Goal: Task Accomplishment & Management: Manage account settings

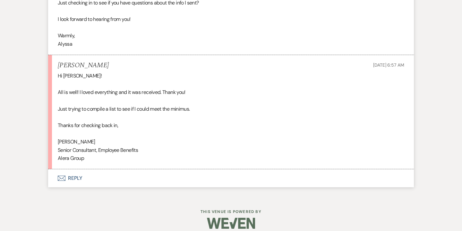
scroll to position [673, 0]
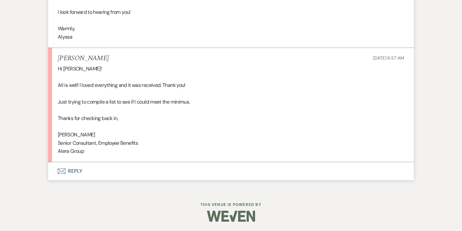
click at [80, 173] on button "Envelope Reply" at bounding box center [231, 171] width 366 height 18
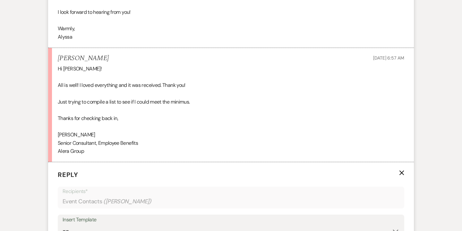
scroll to position [805, 0]
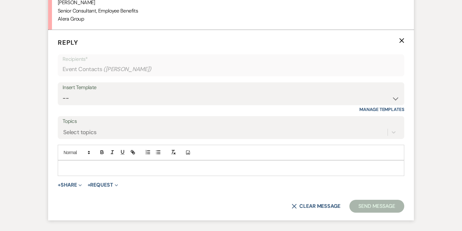
click at [126, 169] on p at bounding box center [231, 167] width 336 height 7
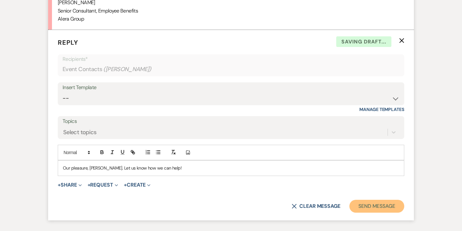
click at [385, 205] on button "Send Message" at bounding box center [377, 205] width 55 height 13
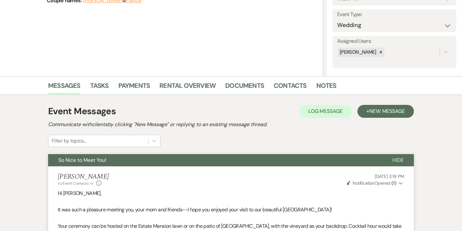
scroll to position [0, 0]
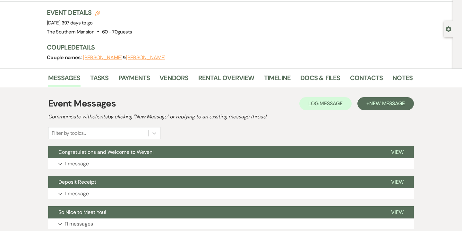
scroll to position [29, 0]
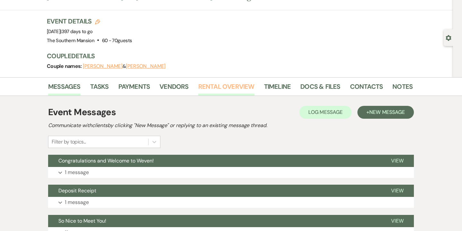
click at [238, 86] on link "Rental Overview" at bounding box center [226, 88] width 56 height 14
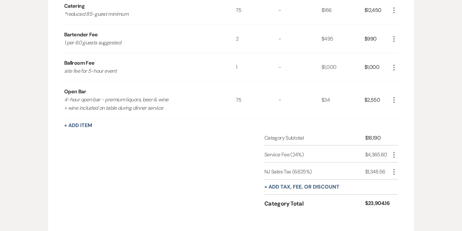
scroll to position [213, 0]
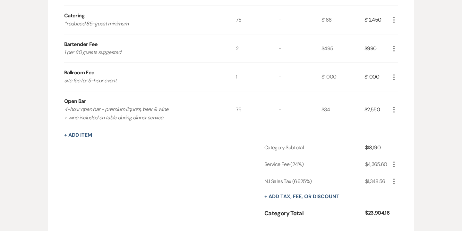
click at [373, 144] on div "$18,190" at bounding box center [377, 148] width 25 height 8
copy div "$18,190"
click at [377, 210] on div "$23,904.16" at bounding box center [377, 213] width 25 height 9
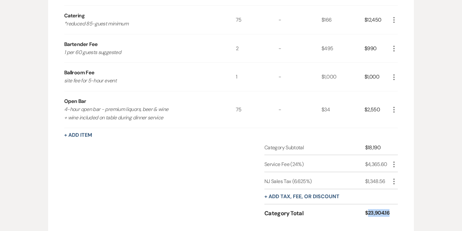
click at [377, 210] on div "$23,904.16" at bounding box center [377, 213] width 25 height 9
copy div "$23,904.16"
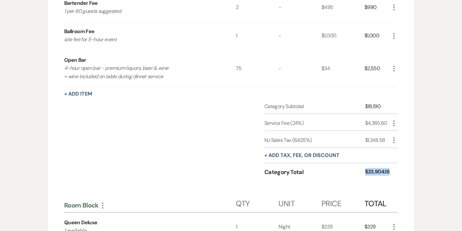
scroll to position [0, 0]
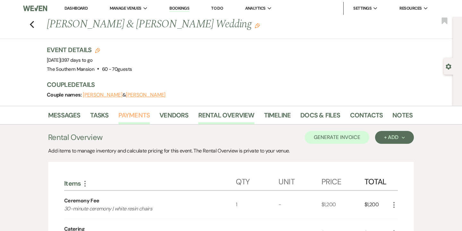
click at [145, 118] on link "Payments" at bounding box center [134, 117] width 32 height 14
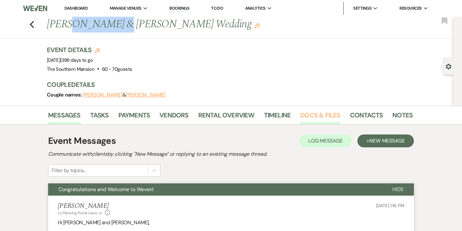
click at [316, 121] on link "Docs & Files" at bounding box center [321, 117] width 40 height 14
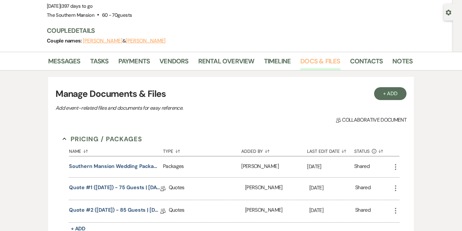
scroll to position [29, 0]
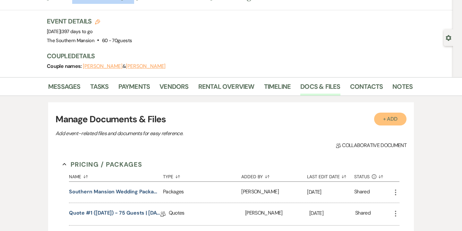
click at [397, 118] on button "+ Add" at bounding box center [390, 118] width 33 height 13
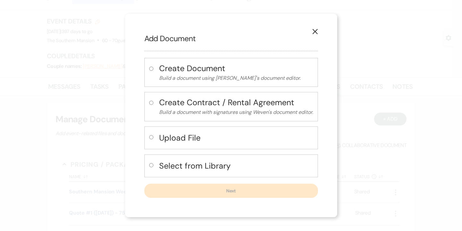
click at [232, 136] on h4 "Upload File" at bounding box center [236, 137] width 154 height 11
radio input "true"
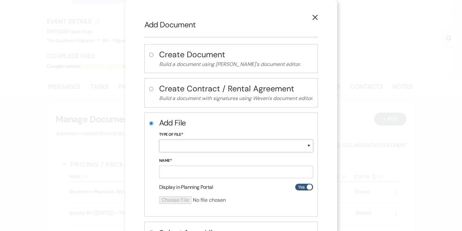
click at [224, 147] on select "Special Event Insurance Vendor Certificate of Insurance Contracts / Rental Agre…" at bounding box center [236, 145] width 154 height 13
select select "10"
click at [159, 139] on select "Special Event Insurance Vendor Certificate of Insurance Contracts / Rental Agre…" at bounding box center [236, 145] width 154 height 13
click at [213, 175] on input "Name*" at bounding box center [236, 171] width 154 height 13
paste input "09.25.26 Trabold-MacLacklin Wedding Contract"
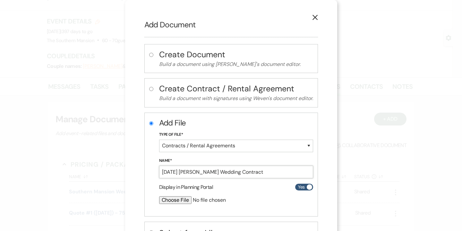
type input "09.25.26 Trabold-MacLacklin Wedding Contract"
click at [182, 200] on input "file" at bounding box center [219, 200] width 120 height 8
type input "C:\fakepath\09.25.26 Trabold-MacLacklin Wedding Contract (1).pdf"
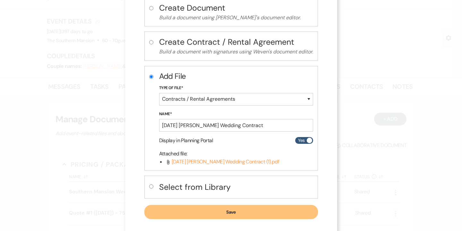
scroll to position [51, 0]
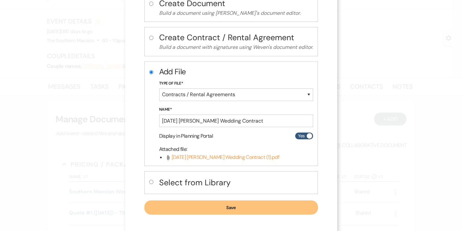
click at [238, 208] on button "Save" at bounding box center [231, 207] width 174 height 14
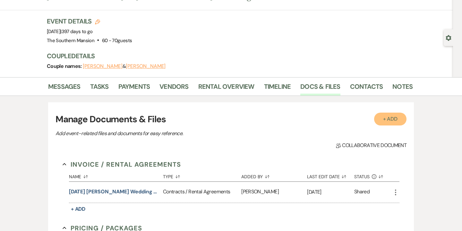
click at [386, 121] on button "+ Add" at bounding box center [390, 118] width 33 height 13
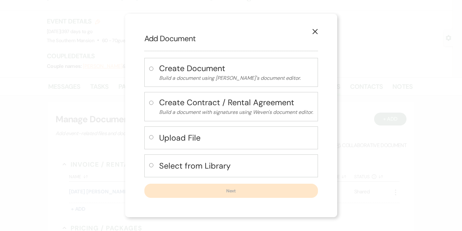
click at [216, 144] on button "Upload File" at bounding box center [236, 137] width 154 height 13
radio input "true"
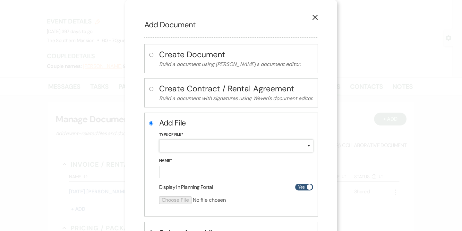
click at [211, 144] on select "Special Event Insurance Vendor Certificate of Insurance Contracts / Rental Agre…" at bounding box center [236, 145] width 154 height 13
select select "10"
click at [159, 139] on select "Special Event Insurance Vendor Certificate of Insurance Contracts / Rental Agre…" at bounding box center [236, 145] width 154 height 13
click at [206, 175] on input "Name*" at bounding box center [236, 171] width 154 height 13
paste input "09.25.26 Trabold-MacLacklin Wedding Contract"
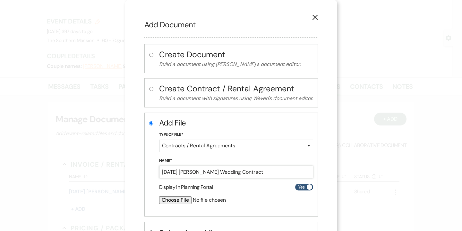
drag, startPoint x: 232, startPoint y: 172, endPoint x: 253, endPoint y: 172, distance: 20.2
click at [253, 172] on input "09.25.26 Trabold-MacLacklin Wedding Contract" at bounding box center [236, 171] width 154 height 13
type input "09.25.26 Trabold-MacLacklin Room Block Contract"
click at [181, 197] on input "file" at bounding box center [219, 200] width 120 height 8
type input "C:\fakepath\09.25.26 Trabold-MacLacklin Room Block Contract (1).pdf"
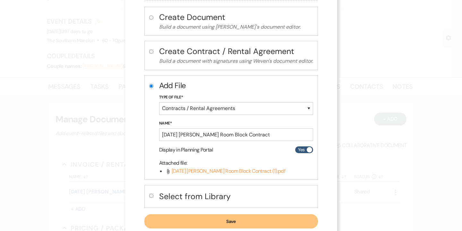
scroll to position [54, 0]
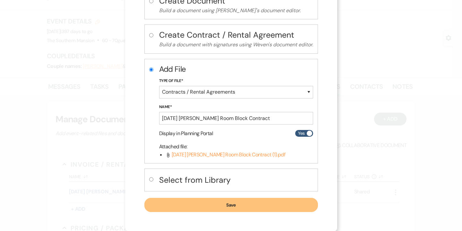
click at [260, 206] on button "Save" at bounding box center [231, 204] width 174 height 14
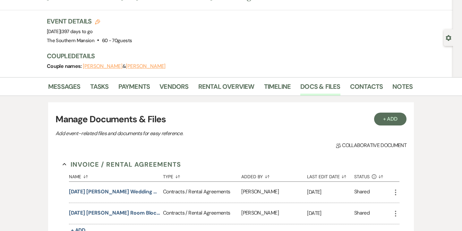
scroll to position [0, 0]
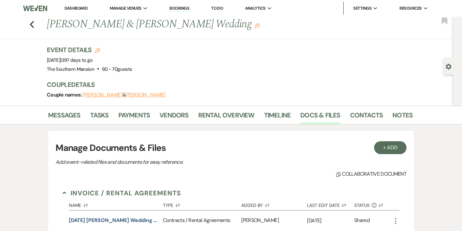
click at [449, 62] on div "Gear Settings" at bounding box center [450, 66] width 12 height 17
click at [449, 68] on use "button" at bounding box center [448, 67] width 5 height 6
select select "14"
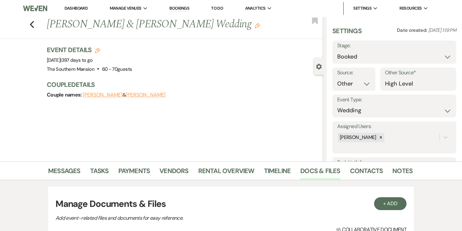
click at [317, 65] on use "button" at bounding box center [318, 67] width 5 height 6
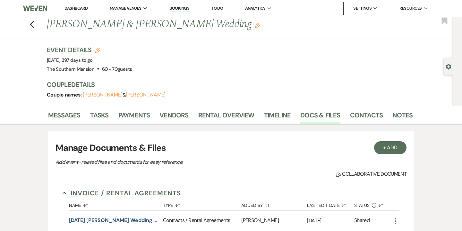
click at [81, 8] on link "Dashboard" at bounding box center [76, 7] width 23 height 5
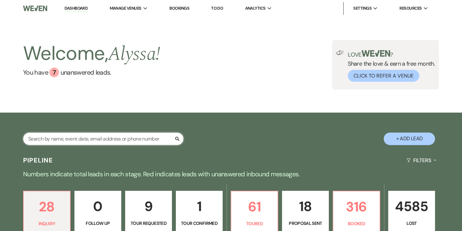
click at [136, 135] on input "text" at bounding box center [103, 138] width 161 height 13
type input "advokat"
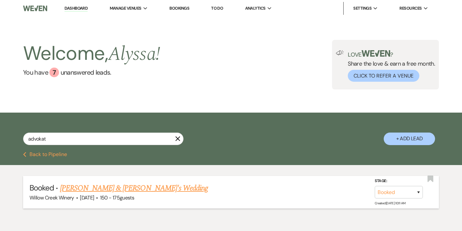
click at [145, 190] on link "Peter Dorrian & Hayley Advokat's Wedding" at bounding box center [134, 188] width 148 height 12
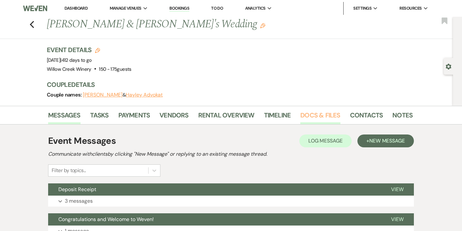
click at [318, 118] on link "Docs & Files" at bounding box center [321, 117] width 40 height 14
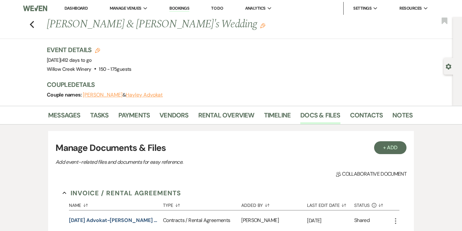
click at [451, 68] on icon "Gear" at bounding box center [449, 67] width 6 height 6
select select "14"
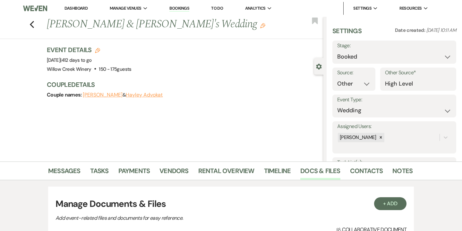
click at [320, 67] on use "button" at bounding box center [318, 67] width 5 height 6
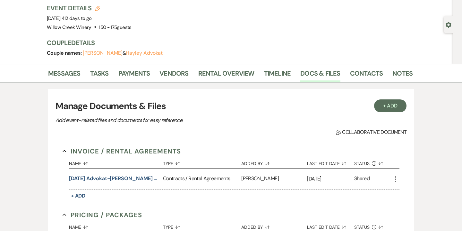
scroll to position [84, 0]
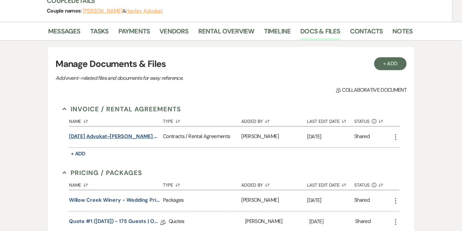
click at [148, 135] on button "10.10.26 Advokat-Dorrian Wedding Contract" at bounding box center [114, 136] width 91 height 8
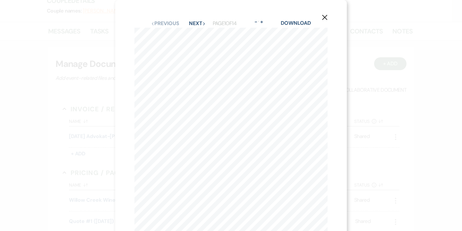
click at [326, 20] on icon "X" at bounding box center [325, 17] width 6 height 6
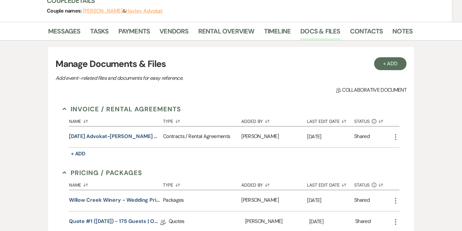
scroll to position [0, 0]
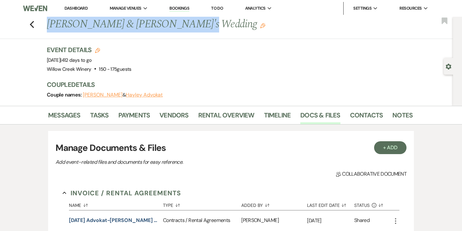
drag, startPoint x: 48, startPoint y: 22, endPoint x: 176, endPoint y: 23, distance: 128.4
click at [176, 23] on h1 "Peter Dorrian & Hayley Advokat's Wedding Edit" at bounding box center [191, 24] width 288 height 15
copy h1 "Peter Dorrian & Hayley Advokat"
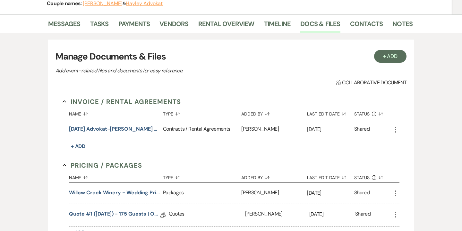
scroll to position [124, 0]
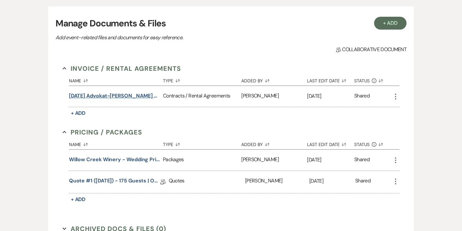
click at [130, 98] on button "10.10.26 Advokat-Dorrian Wedding Contract" at bounding box center [114, 96] width 91 height 8
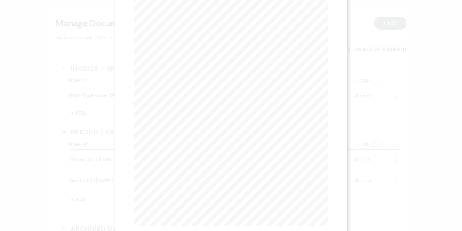
scroll to position [0, 0]
click at [327, 22] on button "X" at bounding box center [325, 17] width 10 height 11
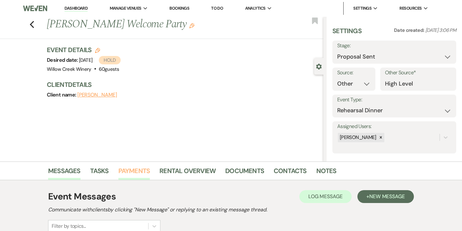
click at [143, 171] on link "Payments" at bounding box center [134, 172] width 32 height 14
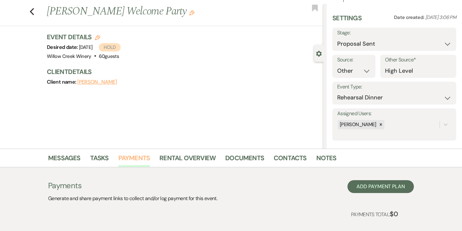
scroll to position [49, 0]
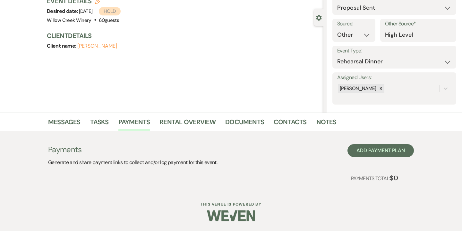
click at [376, 157] on div "Payments Generate and share payment links to collect and/or log payment for thi…" at bounding box center [231, 155] width 366 height 22
click at [366, 153] on button "Add Payment Plan" at bounding box center [381, 150] width 66 height 13
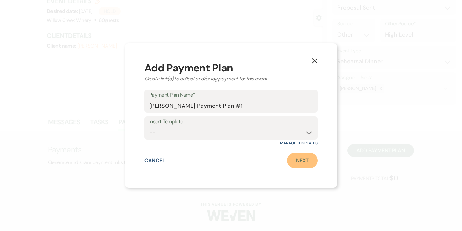
click at [306, 165] on link "Next" at bounding box center [302, 159] width 30 height 15
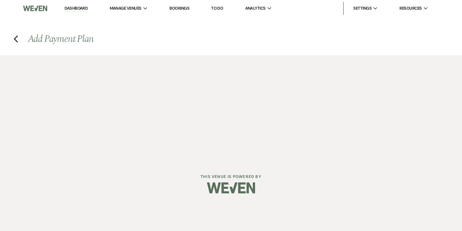
select select "2"
select select "percentage"
select select "false"
select select "client"
select select "weeks"
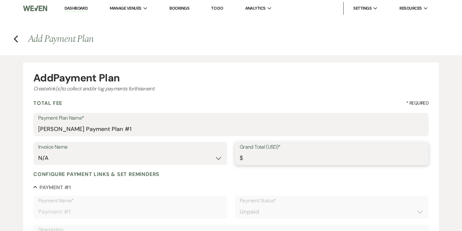
click at [295, 160] on input "Grand Total (USD)*" at bounding box center [332, 158] width 184 height 13
type input "1"
type input "1.00"
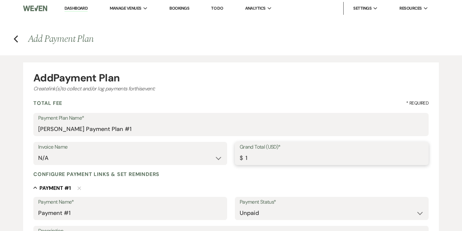
type input "10"
type input "10.00"
type input "100"
type input "100.00"
type input "1000"
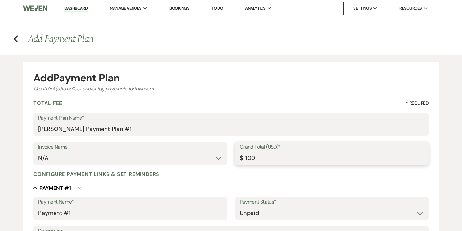
type input "1000.00"
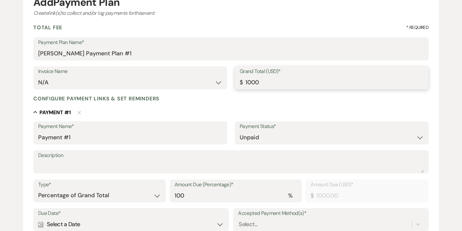
scroll to position [77, 0]
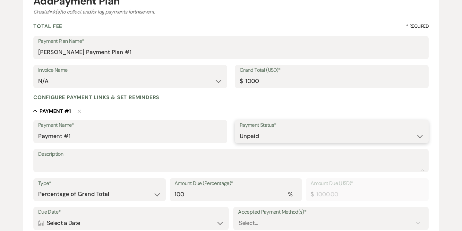
type input "1000.00"
click at [254, 135] on select "Paid Unpaid" at bounding box center [332, 136] width 184 height 13
select select "1"
click at [240, 130] on select "Paid Unpaid" at bounding box center [332, 136] width 184 height 13
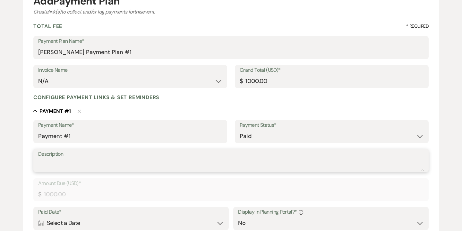
click at [144, 163] on textarea "Description" at bounding box center [231, 164] width 386 height 13
type textarea "check #1373"
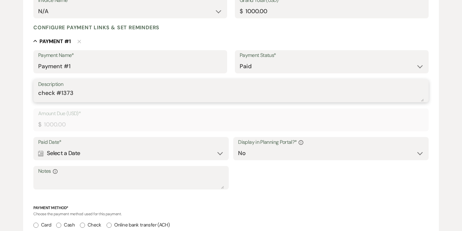
scroll to position [178, 0]
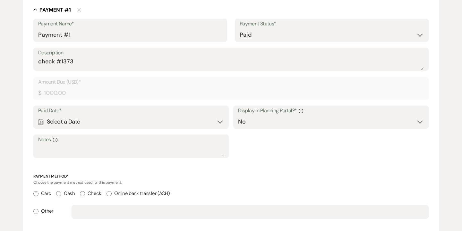
click at [188, 123] on div "Calendar Select a Date Expand" at bounding box center [131, 121] width 186 height 13
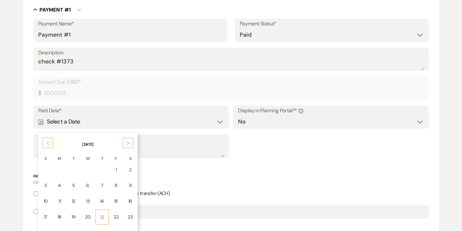
click at [103, 215] on div "21" at bounding box center [102, 216] width 5 height 7
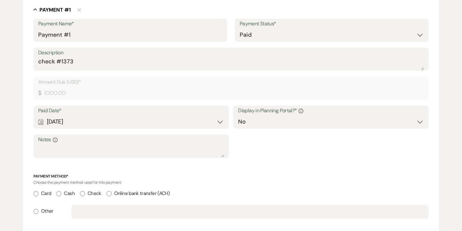
click at [83, 195] on input "Check" at bounding box center [82, 193] width 5 height 5
radio input "true"
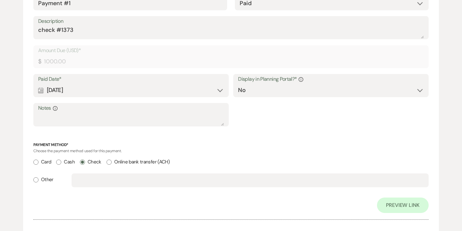
scroll to position [210, 0]
click at [252, 88] on select "Yes No" at bounding box center [331, 89] width 186 height 13
select select "true"
click at [238, 83] on select "Yes No" at bounding box center [331, 89] width 186 height 13
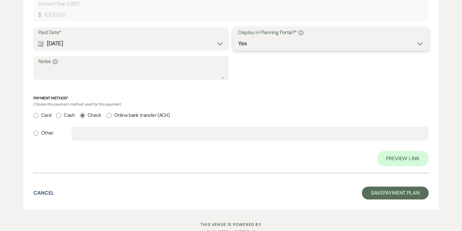
scroll to position [276, 0]
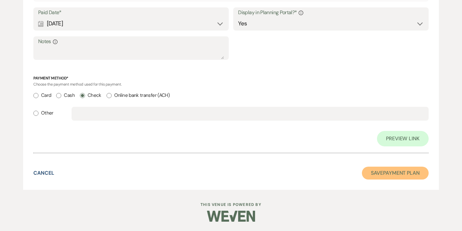
click at [389, 171] on button "Save Payment Plan" at bounding box center [395, 172] width 67 height 13
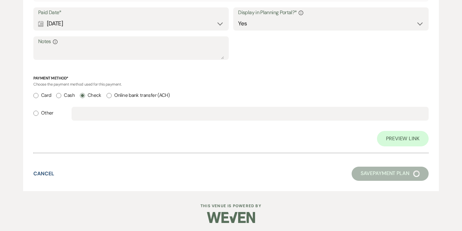
select select "6"
select select "14"
select select "11"
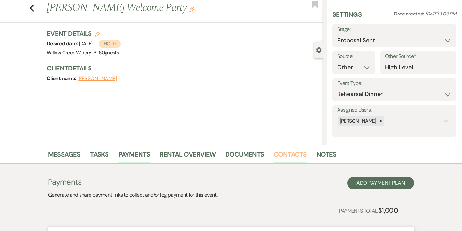
scroll to position [189, 0]
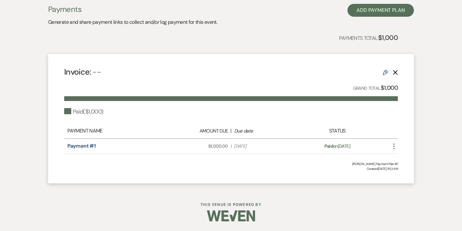
click at [394, 146] on use "button" at bounding box center [394, 146] width 1 height 6
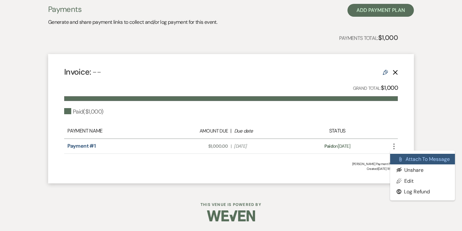
click at [407, 157] on button "Attach File Attach to Message" at bounding box center [422, 158] width 65 height 11
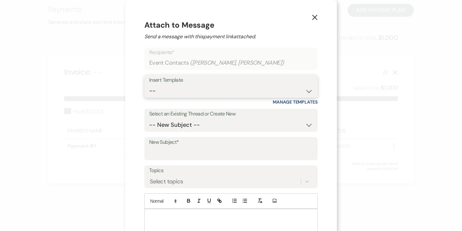
click at [215, 89] on select "-- Weven Planning Portal Introduction (Booked Events) 6-Month Check-in Review R…" at bounding box center [231, 90] width 164 height 13
select select "5988"
click at [149, 84] on select "-- Weven Planning Portal Introduction (Booked Events) 6-Month Check-in Review R…" at bounding box center [231, 90] width 164 height 13
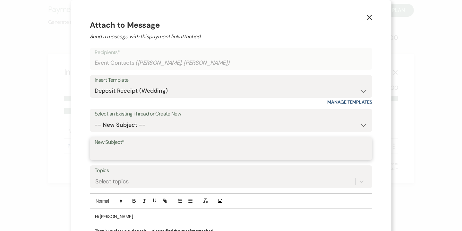
click at [174, 151] on input "New Subject*" at bounding box center [231, 153] width 273 height 13
type input "Deposit Receipt"
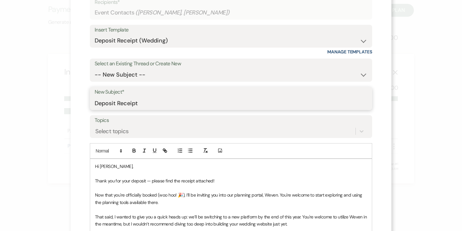
scroll to position [76, 0]
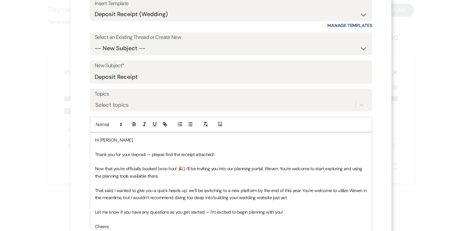
click at [109, 141] on span "Hi Mary," at bounding box center [114, 140] width 38 height 6
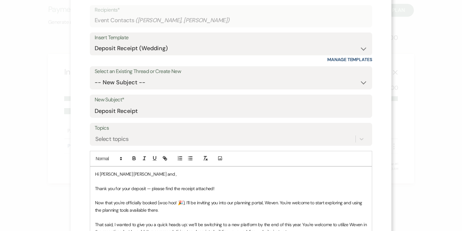
scroll to position [41, 0]
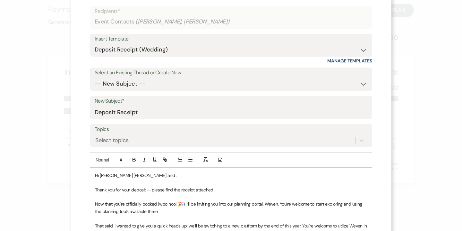
click at [118, 174] on span "Hi Mary Ann and ," at bounding box center [136, 175] width 82 height 6
click at [130, 176] on span "Hi Mary Anne and ," at bounding box center [136, 175] width 82 height 6
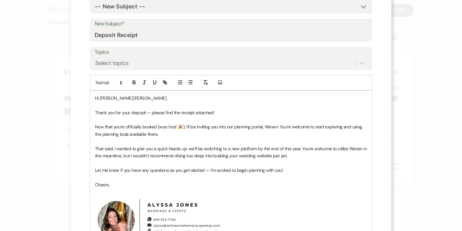
scroll to position [118, 0]
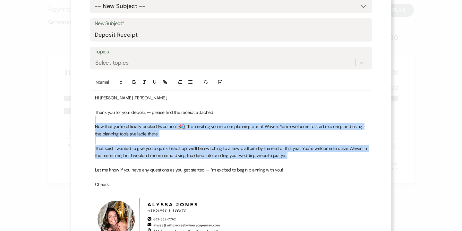
drag, startPoint x: 292, startPoint y: 157, endPoint x: 89, endPoint y: 119, distance: 207.0
click at [89, 119] on div "X Attach to Message Send a message with this payment link attached. Recipients*…" at bounding box center [231, 104] width 321 height 445
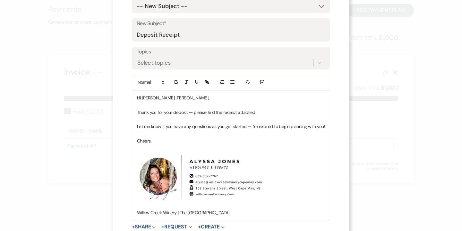
click at [308, 127] on span "Let me know if you have any questions as you get started — I’m excited to begin…" at bounding box center [231, 126] width 188 height 6
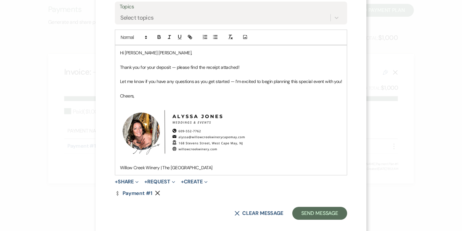
scroll to position [171, 0]
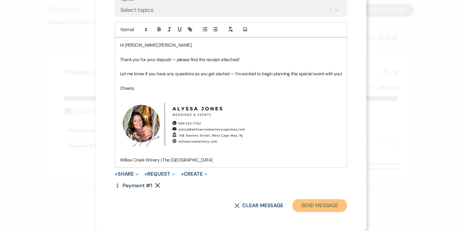
click at [314, 200] on button "Send Message" at bounding box center [319, 205] width 55 height 13
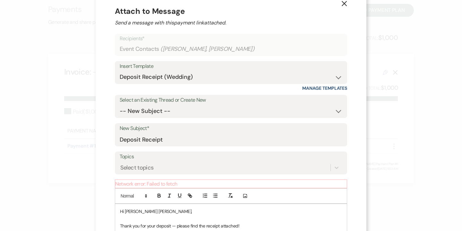
scroll to position [180, 0]
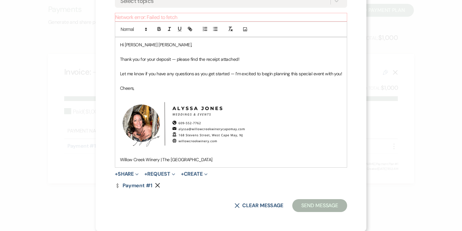
click at [319, 207] on button "Send Message" at bounding box center [319, 205] width 55 height 13
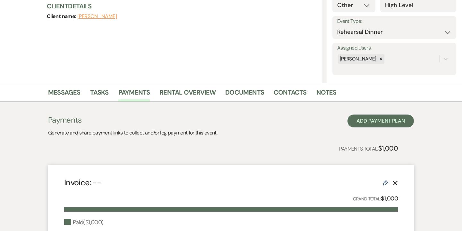
scroll to position [0, 0]
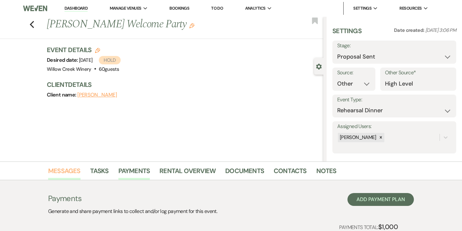
click at [76, 170] on link "Messages" at bounding box center [64, 172] width 32 height 14
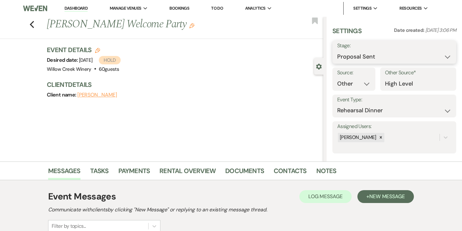
click at [351, 52] on select "Inquiry Follow Up Tour Requested Tour Confirmed Toured Proposal Sent Booked Lost" at bounding box center [394, 56] width 114 height 13
select select "7"
click at [337, 50] on select "Inquiry Follow Up Tour Requested Tour Confirmed Toured Proposal Sent Booked Lost" at bounding box center [394, 56] width 114 height 13
click at [442, 52] on button "Save" at bounding box center [443, 52] width 25 height 13
select select "11"
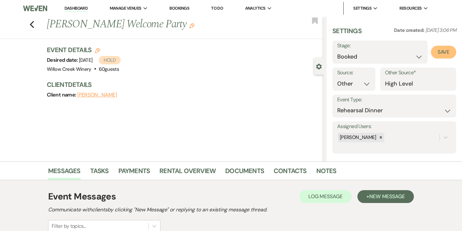
select select "531"
select select "false"
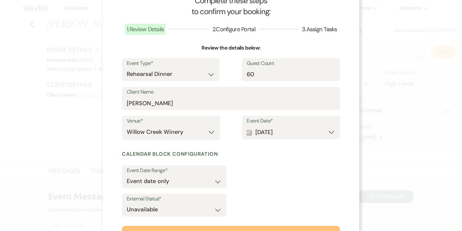
scroll to position [93, 0]
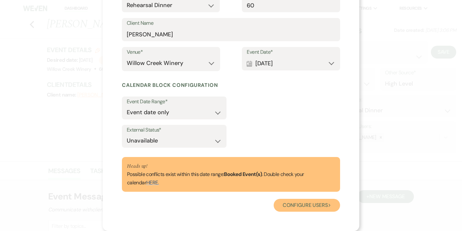
click at [299, 205] on button "Configure users Next" at bounding box center [307, 204] width 66 height 13
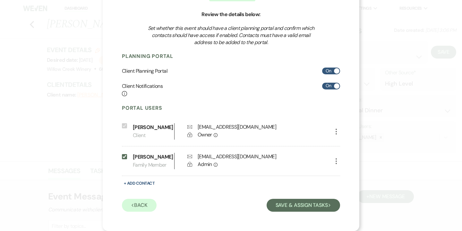
scroll to position [74, 0]
click at [335, 83] on span at bounding box center [336, 85] width 5 height 5
click at [335, 83] on input "On" at bounding box center [331, 86] width 18 height 7
checkbox input "false"
click at [334, 68] on span at bounding box center [336, 70] width 5 height 5
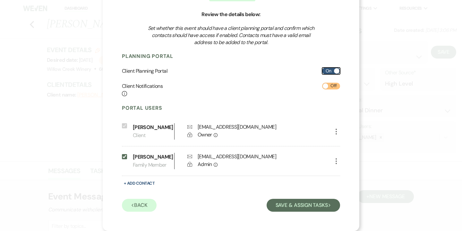
click at [334, 67] on input "On" at bounding box center [331, 70] width 18 height 7
checkbox input "false"
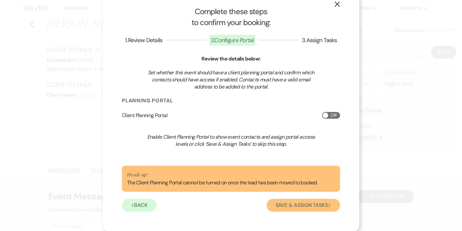
click at [307, 207] on button "Save & Assign Tasks Next" at bounding box center [304, 204] width 74 height 13
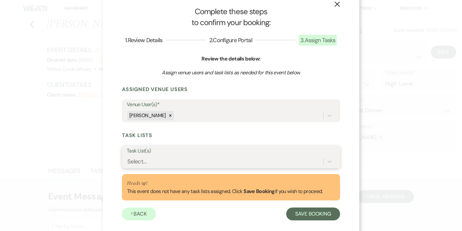
click at [250, 157] on div "Select..." at bounding box center [225, 161] width 197 height 11
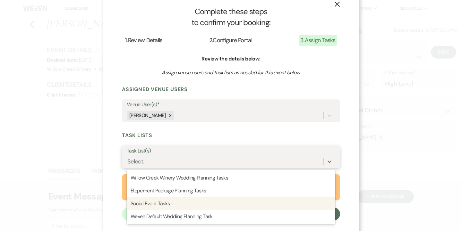
click at [214, 206] on div "Social Event Tasks" at bounding box center [231, 203] width 209 height 13
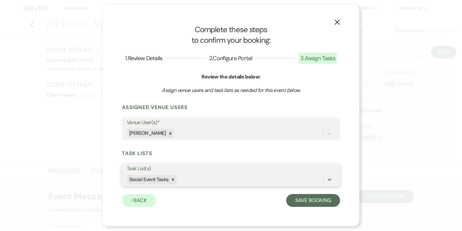
scroll to position [0, 0]
click at [302, 203] on button "Save Booking" at bounding box center [313, 200] width 54 height 13
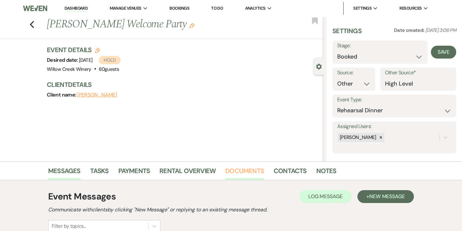
click at [247, 170] on link "Documents" at bounding box center [244, 172] width 39 height 14
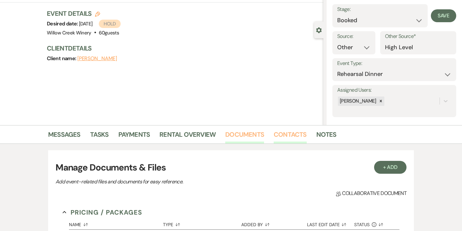
scroll to position [100, 0]
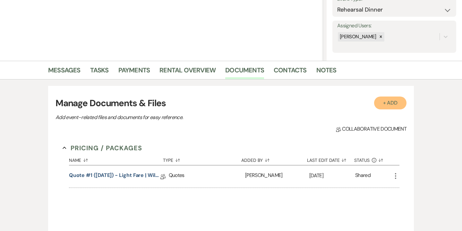
click at [392, 103] on button "+ Add" at bounding box center [390, 102] width 33 height 13
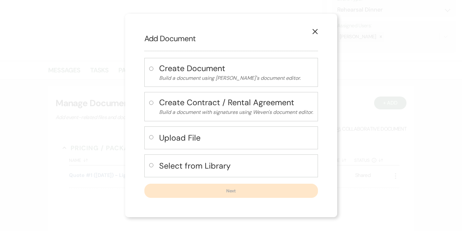
click at [212, 140] on h4 "Upload File" at bounding box center [236, 137] width 154 height 11
radio input "true"
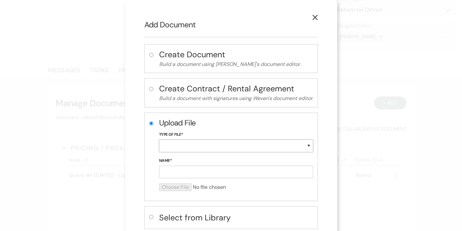
click at [209, 146] on select "Special Event Insurance Vendor Certificate of Insurance Contracts / Rental Agre…" at bounding box center [236, 145] width 154 height 13
select select "10"
click at [159, 139] on select "Special Event Insurance Vendor Certificate of Insurance Contracts / Rental Agre…" at bounding box center [236, 145] width 154 height 13
click at [208, 174] on input "Name*" at bounding box center [236, 171] width 154 height 13
paste input "10.17.25 Vill-Carroll Wedding Welcome Party Contract"
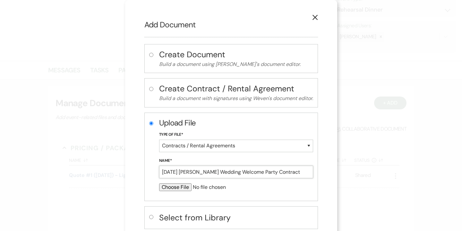
type input "10.17.25 Vill-Carroll Wedding Welcome Party Contract"
click at [180, 187] on input "file" at bounding box center [236, 187] width 154 height 8
type input "C:\fakepath\10.17.25 Vill-Carroll Wedding Welcome Party Contract (1).pdf"
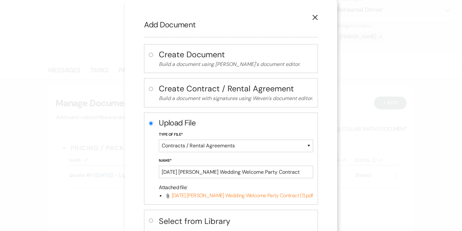
scroll to position [41, 0]
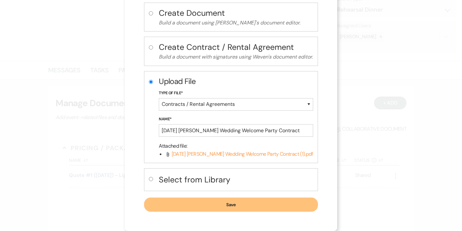
click at [222, 205] on button "Save" at bounding box center [231, 204] width 174 height 14
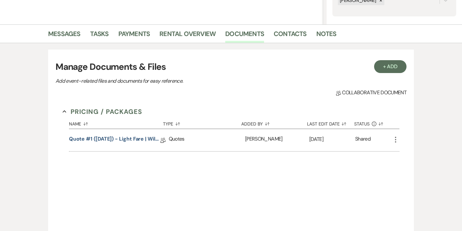
scroll to position [0, 0]
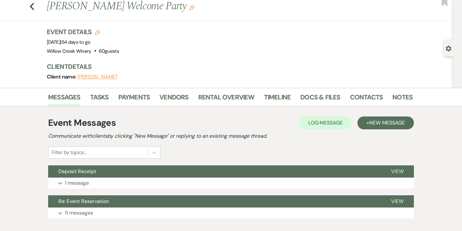
scroll to position [30, 0]
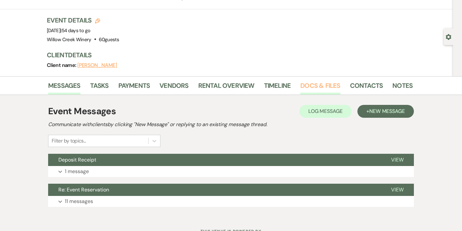
click at [312, 88] on link "Docs & Files" at bounding box center [321, 87] width 40 height 14
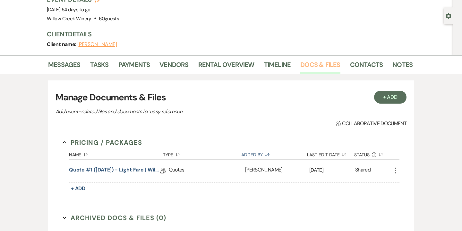
scroll to position [112, 0]
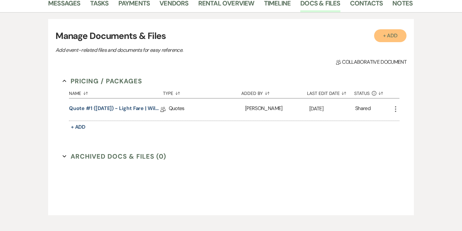
click at [390, 41] on button "+ Add" at bounding box center [390, 35] width 33 height 13
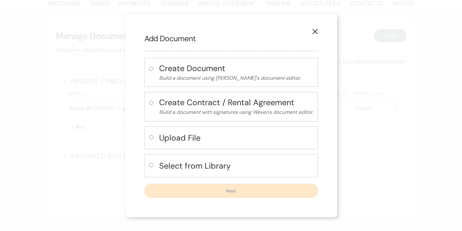
click at [226, 141] on h4 "Upload File" at bounding box center [236, 137] width 154 height 11
radio input "true"
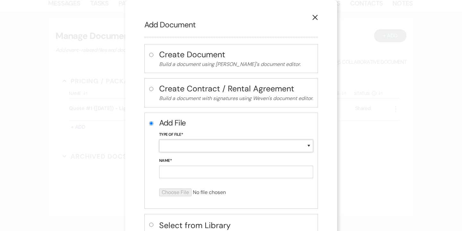
click at [214, 147] on select "Special Event Insurance Vendor Certificate of Insurance Contracts / Rental Agre…" at bounding box center [236, 145] width 154 height 13
select select "10"
click at [159, 139] on select "Special Event Insurance Vendor Certificate of Insurance Contracts / Rental Agre…" at bounding box center [236, 145] width 154 height 13
click at [206, 172] on input "Name*" at bounding box center [236, 171] width 154 height 13
paste input "10.17.25 Vill-Carroll Wedding Welcome Party Contract"
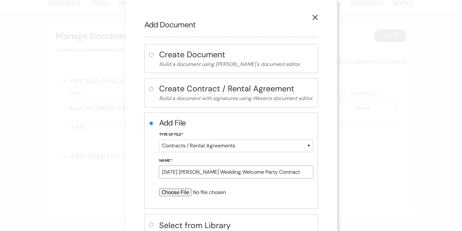
type input "10.17.25 Vill-Carroll Wedding Welcome Party Contract"
click at [185, 192] on input "file" at bounding box center [219, 192] width 120 height 8
type input "C:\fakepath\10.17.25 Vill-Carroll Wedding Welcome Party Contract (1).pdf"
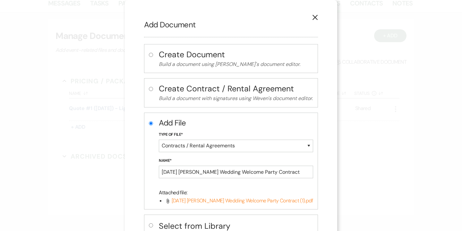
scroll to position [46, 0]
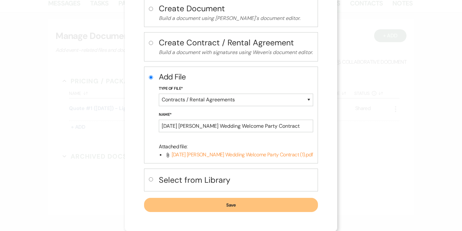
click at [233, 202] on button "Save" at bounding box center [231, 204] width 174 height 14
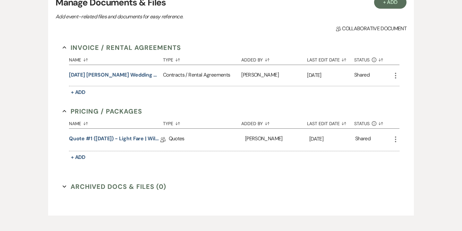
scroll to position [111, 0]
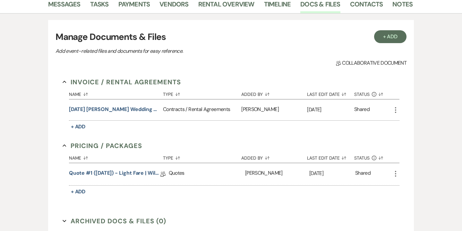
click at [143, 115] on div "10.17.25 Vill-Carroll Wedding Welcome Party Contract" at bounding box center [116, 109] width 94 height 21
click at [143, 106] on button "10.17.25 Vill-Carroll Wedding Welcome Party Contract" at bounding box center [114, 109] width 91 height 8
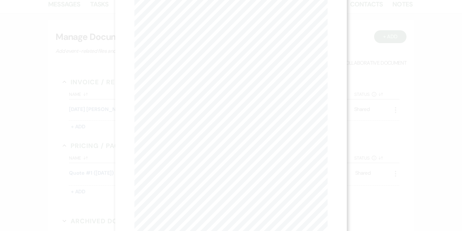
scroll to position [0, 0]
click at [327, 21] on button "X" at bounding box center [325, 17] width 10 height 11
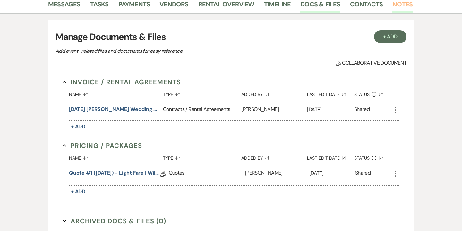
click at [395, 6] on link "Notes" at bounding box center [403, 6] width 20 height 14
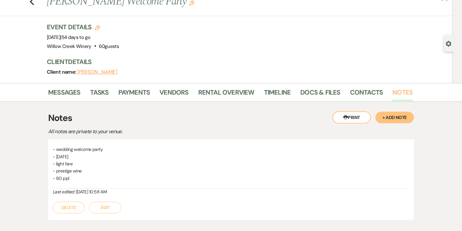
scroll to position [26, 0]
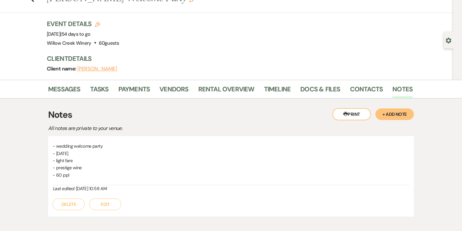
click at [106, 206] on button "Edit" at bounding box center [105, 204] width 32 height 12
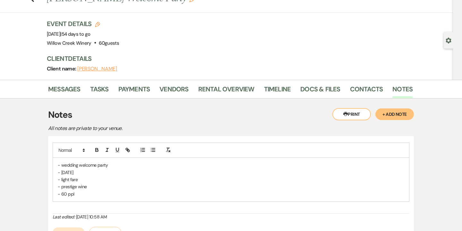
click at [100, 194] on p "- 60 ppl" at bounding box center [231, 193] width 347 height 7
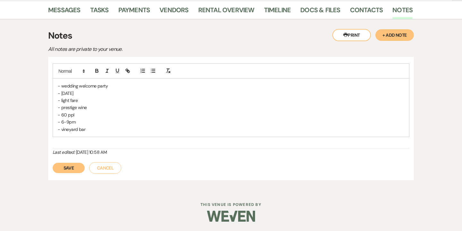
click at [71, 169] on button "Save" at bounding box center [69, 167] width 32 height 10
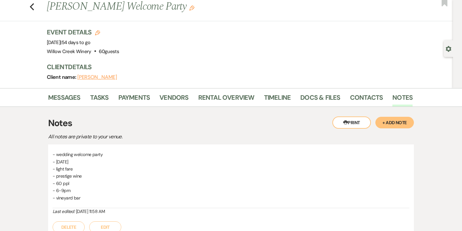
scroll to position [15, 0]
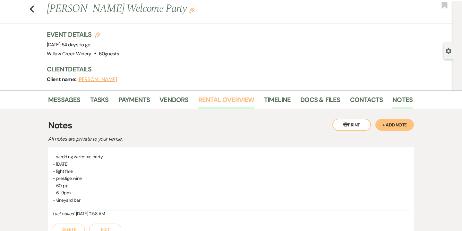
click at [237, 102] on link "Rental Overview" at bounding box center [226, 101] width 56 height 14
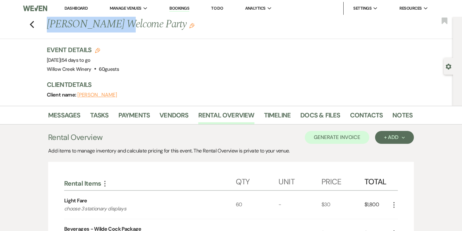
drag, startPoint x: 48, startPoint y: 24, endPoint x: 116, endPoint y: 23, distance: 67.7
click at [116, 23] on h1 "Mary Anne Burns's Welcome Party Edit" at bounding box center [191, 24] width 288 height 15
copy h1 "Mary Anne Burns"
click at [374, 117] on link "Contacts" at bounding box center [366, 117] width 33 height 14
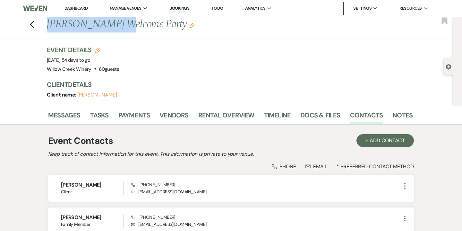
click at [190, 24] on icon "Edit" at bounding box center [191, 25] width 5 height 5
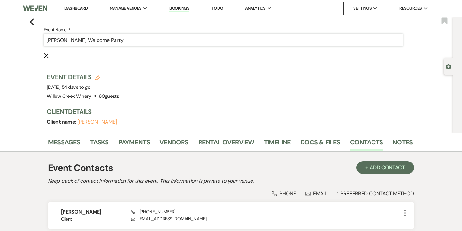
click at [48, 40] on input "Mary Anne Burns's Welcome Party" at bounding box center [224, 40] width 360 height 13
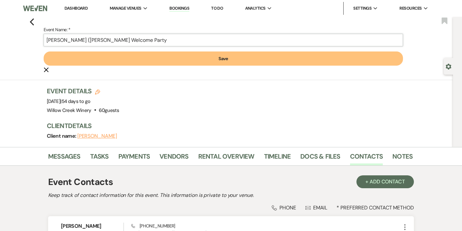
click at [115, 39] on input "Vill-Carroll (Mary Anne Burns's Welcome Party" at bounding box center [224, 40] width 360 height 13
click at [119, 40] on input "Vill-Carroll (Mary Anne Burns's Welcome Party" at bounding box center [224, 40] width 360 height 13
type input "Vill-Carroll (Mary Anne Burns's) Welcome Party"
click at [143, 57] on button "Save" at bounding box center [224, 58] width 360 height 14
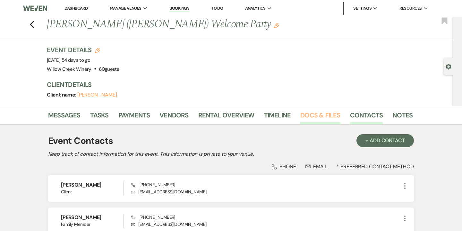
click at [315, 118] on link "Docs & Files" at bounding box center [321, 117] width 40 height 14
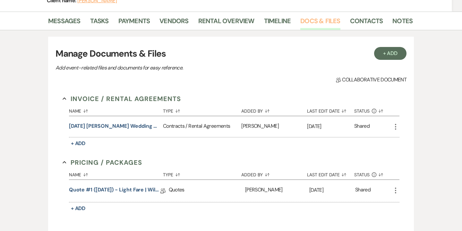
scroll to position [110, 0]
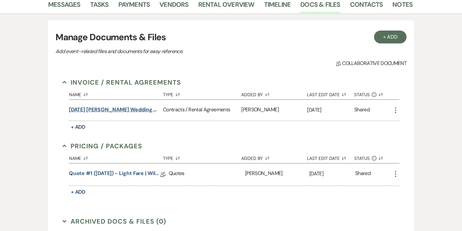
click at [138, 106] on button "10.17.25 Vill-Carroll Wedding Welcome Party Contract" at bounding box center [114, 110] width 91 height 8
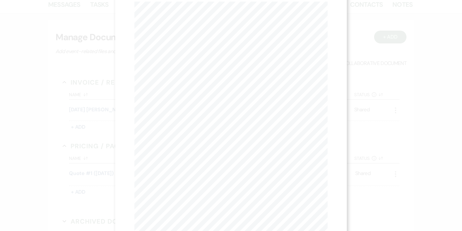
scroll to position [0, 0]
click at [199, 24] on button "Next Next" at bounding box center [197, 23] width 17 height 5
click at [176, 23] on button "Previous Previous" at bounding box center [165, 23] width 28 height 5
click at [326, 18] on use "button" at bounding box center [324, 17] width 5 height 5
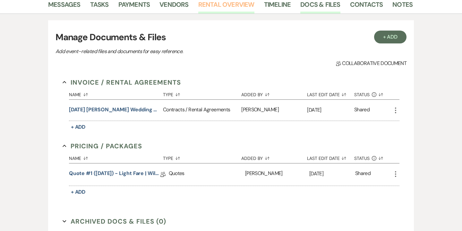
click at [225, 4] on link "Rental Overview" at bounding box center [226, 6] width 56 height 14
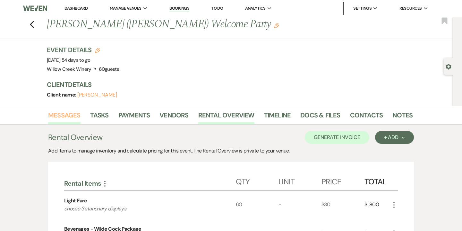
click at [70, 114] on link "Messages" at bounding box center [64, 117] width 32 height 14
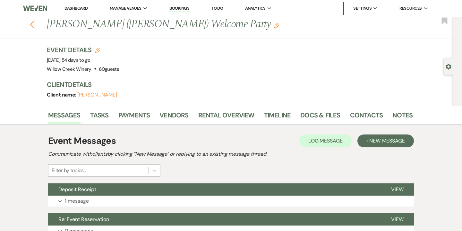
click at [33, 24] on icon "Previous" at bounding box center [32, 25] width 5 height 8
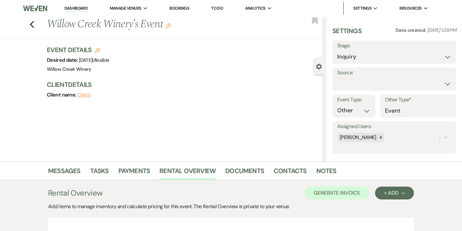
click at [83, 8] on link "Dashboard" at bounding box center [76, 8] width 23 height 6
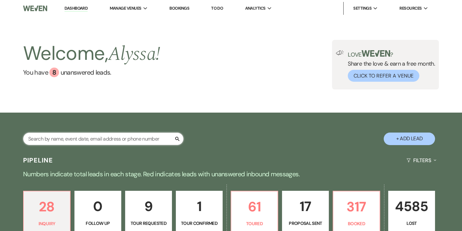
click at [128, 135] on input "text" at bounding box center [103, 138] width 161 height 13
type input "[PERSON_NAME]"
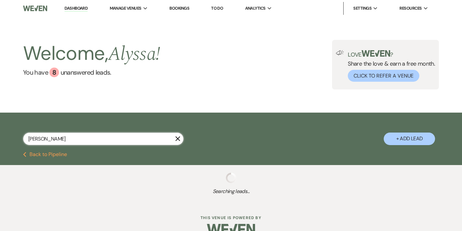
select select "8"
select select "5"
select select "8"
select select "7"
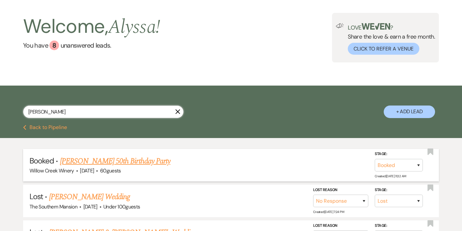
scroll to position [26, 0]
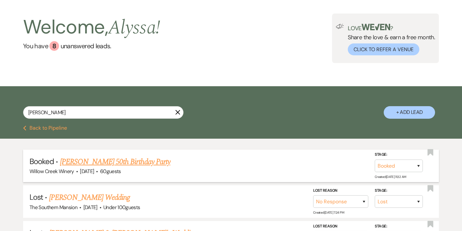
click at [140, 164] on link "[PERSON_NAME] 50th Birthday Party" at bounding box center [115, 162] width 110 height 12
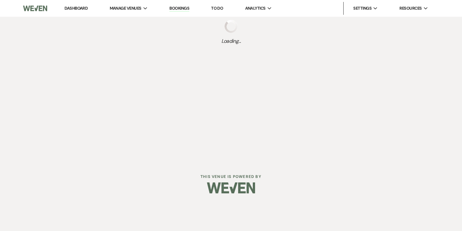
select select "14"
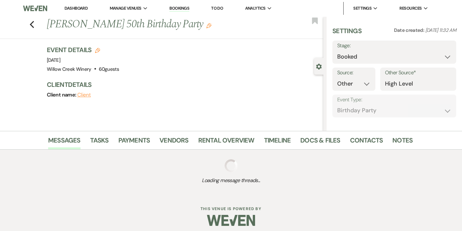
select select "4"
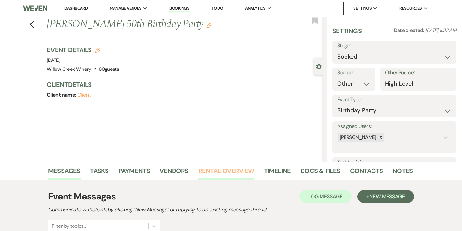
click at [237, 175] on link "Rental Overview" at bounding box center [226, 172] width 56 height 14
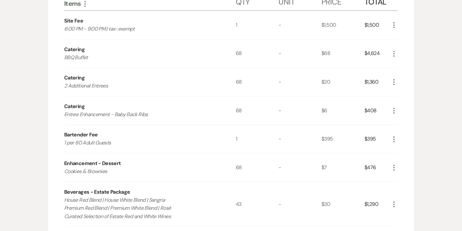
scroll to position [235, 0]
drag, startPoint x: 365, startPoint y: 53, endPoint x: 380, endPoint y: 53, distance: 15.1
click at [380, 53] on div "$4,624" at bounding box center [378, 53] width 26 height 28
copy div "$4,624"
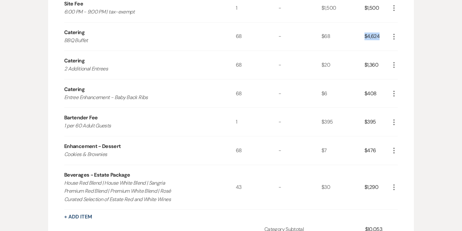
scroll to position [254, 0]
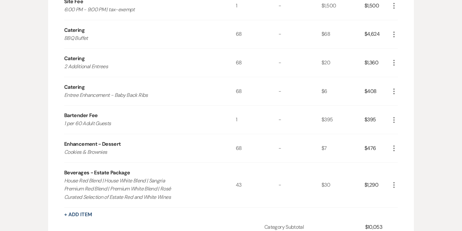
click at [372, 60] on div "$1,360" at bounding box center [378, 62] width 26 height 28
copy div "$1,360 More"
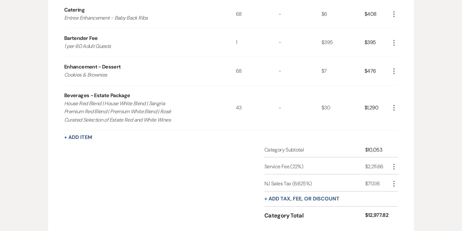
scroll to position [337, 0]
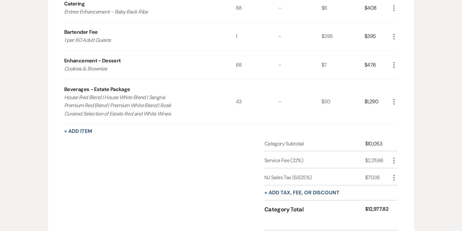
click at [376, 145] on div "$10,053" at bounding box center [377, 144] width 25 height 8
copy div "10,053"
click at [381, 205] on div "$12,977.82" at bounding box center [377, 209] width 25 height 9
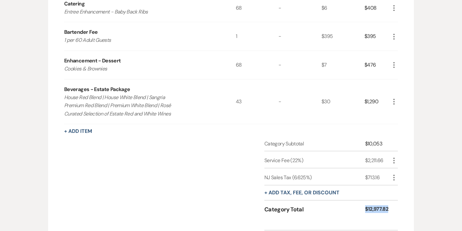
click at [381, 205] on div "$12,977.82" at bounding box center [377, 209] width 25 height 9
copy div "$12,977.82"
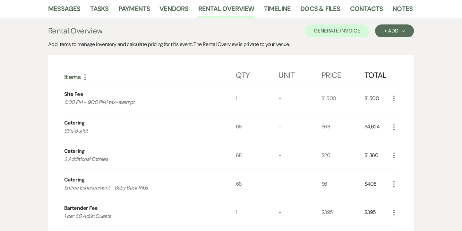
scroll to position [0, 0]
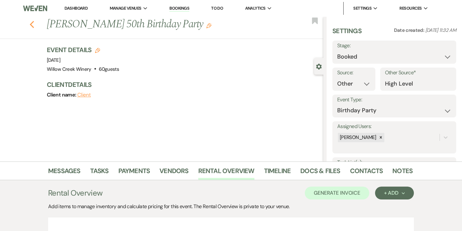
click at [34, 22] on icon "Previous" at bounding box center [32, 25] width 5 height 8
select select "8"
select select "5"
select select "8"
select select "7"
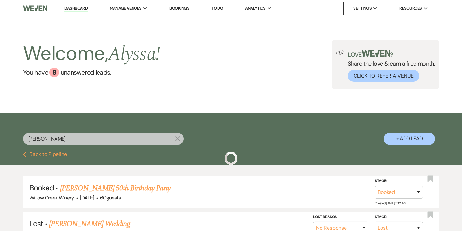
scroll to position [26, 0]
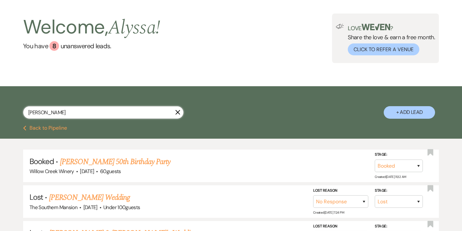
click at [127, 112] on input "graham" at bounding box center [103, 112] width 161 height 13
type input "lamanna"
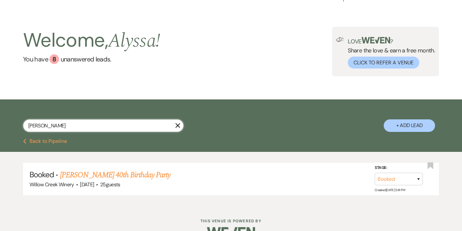
scroll to position [26, 0]
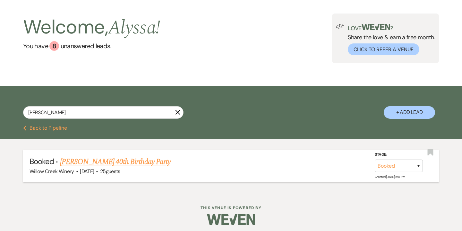
click at [134, 158] on link "Kaitlin Lamanna's 40th Birthday Party" at bounding box center [115, 162] width 110 height 12
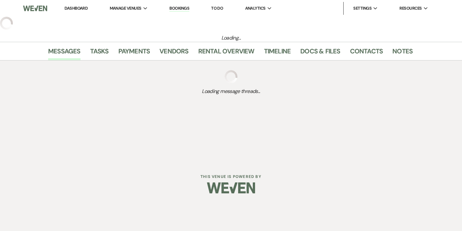
select select "14"
select select "4"
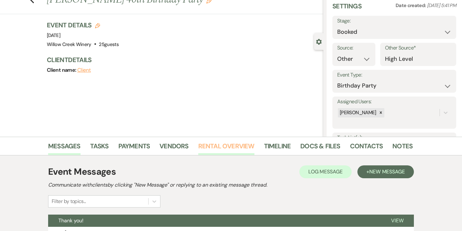
click at [234, 144] on link "Rental Overview" at bounding box center [226, 148] width 56 height 14
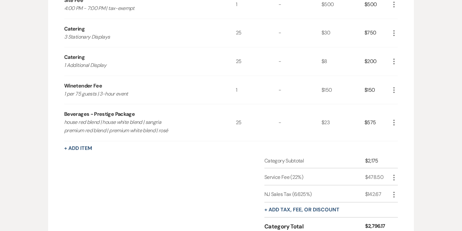
scroll to position [255, 0]
click at [370, 160] on div "$2,175" at bounding box center [377, 161] width 25 height 8
copy div "$2,175"
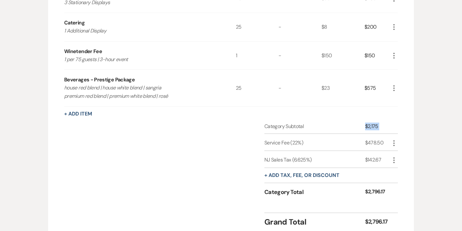
scroll to position [290, 0]
click at [376, 190] on div "$2,796.17" at bounding box center [377, 192] width 25 height 9
copy div "$2,796.17"
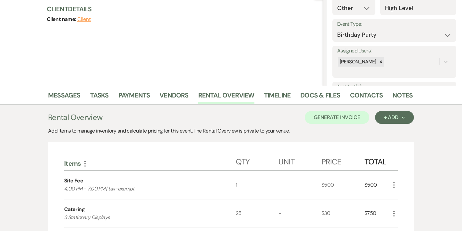
scroll to position [0, 0]
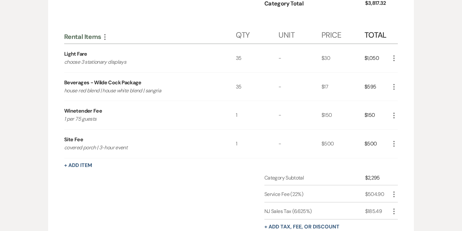
scroll to position [467, 0]
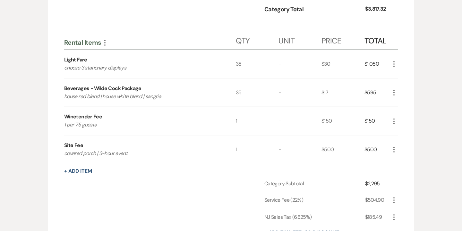
click at [105, 42] on use "button" at bounding box center [104, 43] width 1 height 6
click at [120, 54] on button "Collapse Move Up" at bounding box center [133, 55] width 64 height 10
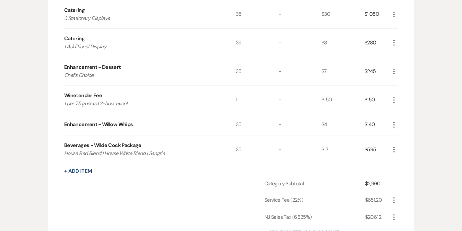
scroll to position [150, 0]
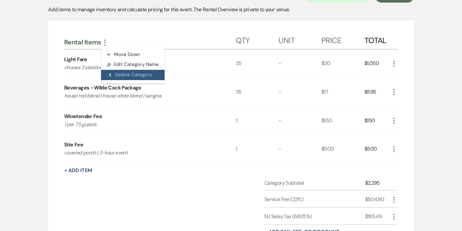
click at [123, 76] on button "Delete Delete Category" at bounding box center [133, 75] width 64 height 10
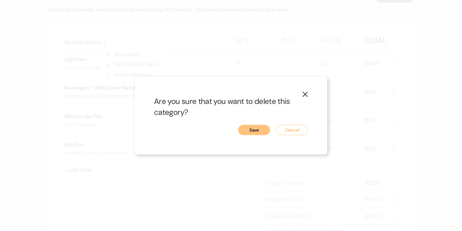
click at [260, 127] on button "Save" at bounding box center [254, 130] width 32 height 10
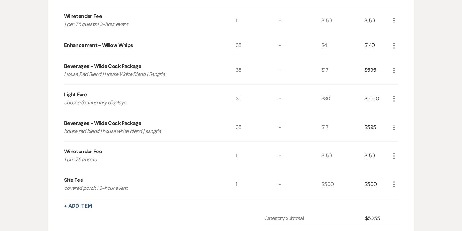
scroll to position [311, 0]
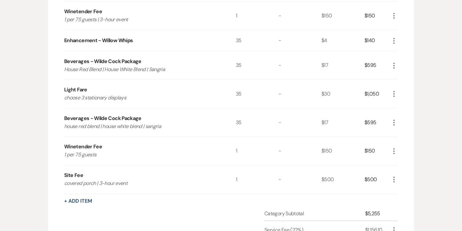
click at [395, 92] on icon "More" at bounding box center [394, 94] width 8 height 8
click at [409, 119] on button "X Delete" at bounding box center [407, 116] width 35 height 10
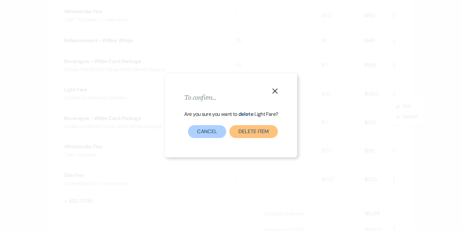
click at [250, 132] on button "Delete Item" at bounding box center [254, 131] width 48 height 13
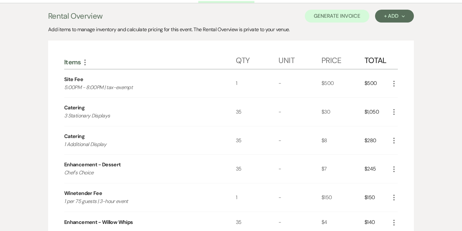
scroll to position [112, 0]
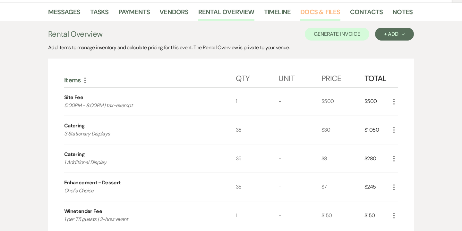
click at [318, 15] on link "Docs & Files" at bounding box center [321, 14] width 40 height 14
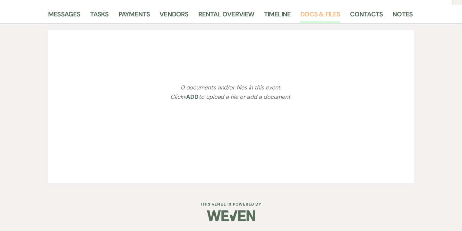
scroll to position [112, 0]
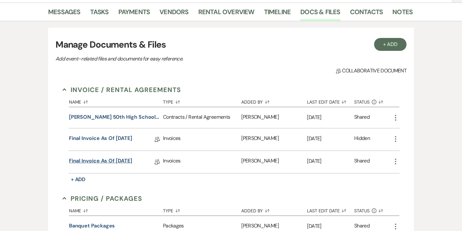
click at [126, 161] on link "Final Invoice as of [DATE]" at bounding box center [100, 162] width 63 height 10
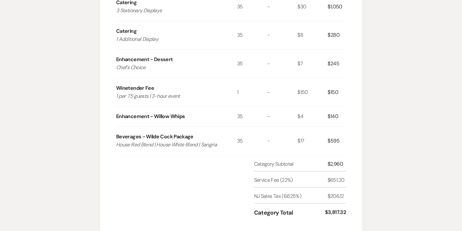
scroll to position [189, 0]
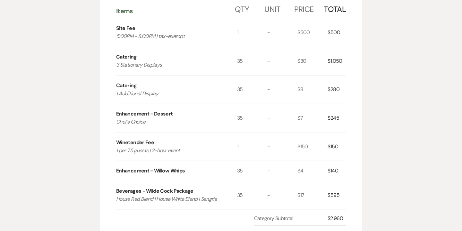
click at [331, 60] on div "$1,050" at bounding box center [337, 61] width 18 height 28
copy div "$1,050"
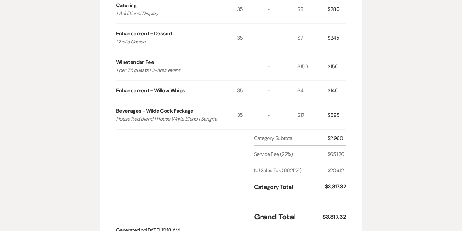
scroll to position [285, 0]
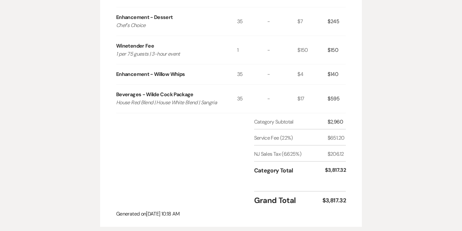
click at [332, 167] on div "$3,817.32" at bounding box center [335, 170] width 21 height 9
copy div "$3,817.32"
